Goal: Ask a question

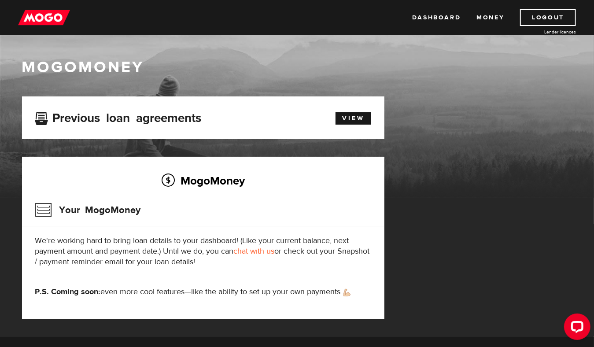
click at [491, 13] on link "Money" at bounding box center [490, 17] width 28 height 17
click at [440, 13] on link "Dashboard" at bounding box center [436, 17] width 48 height 17
click at [337, 119] on link "View" at bounding box center [353, 118] width 36 height 12
click at [255, 253] on link "chat with us" at bounding box center [254, 251] width 41 height 10
